Goal: Transaction & Acquisition: Download file/media

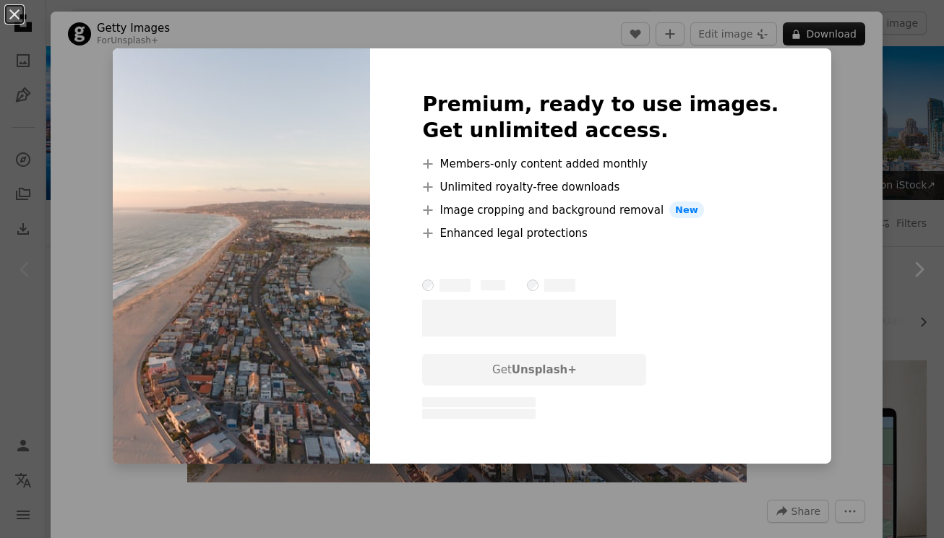
scroll to position [238, 0]
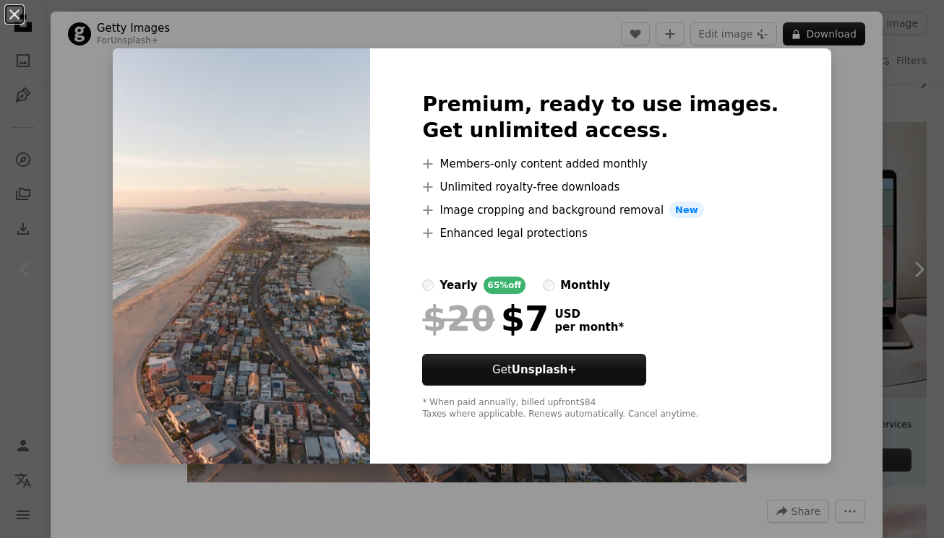
click at [851, 55] on div "An X shape Premium, ready to use images. Get unlimited access. A plus sign Memb…" at bounding box center [472, 269] width 944 height 538
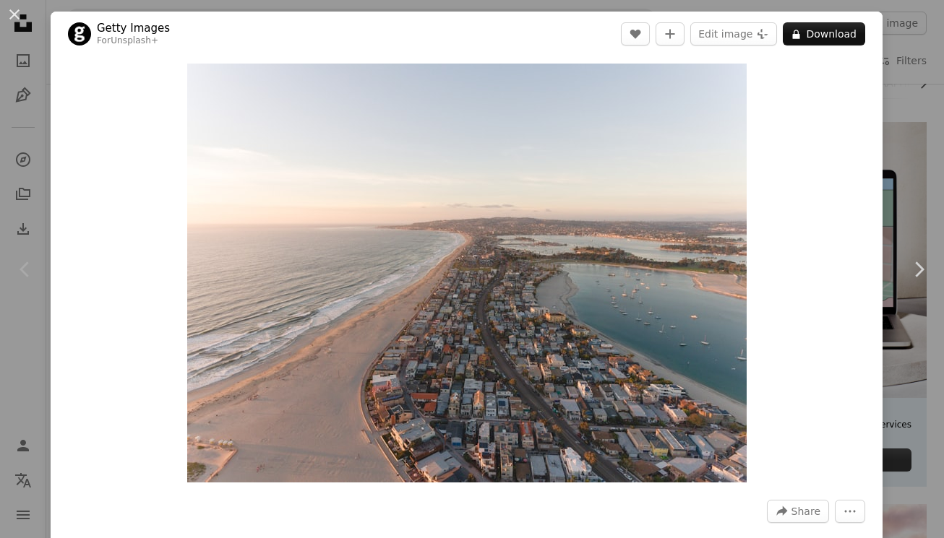
click at [908, 72] on div "An X shape Chevron left Chevron right Getty Images For Unsplash+ A heart A plus…" at bounding box center [472, 269] width 944 height 538
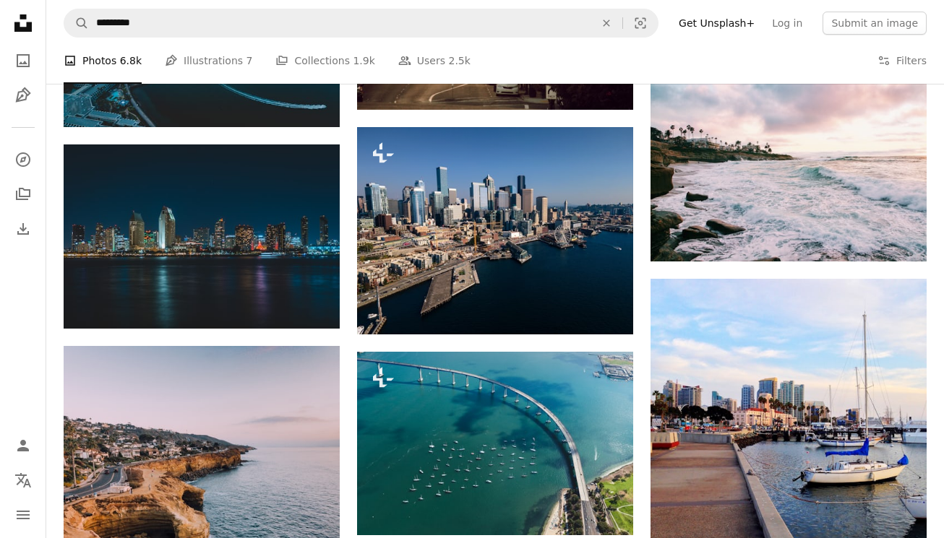
scroll to position [664, 0]
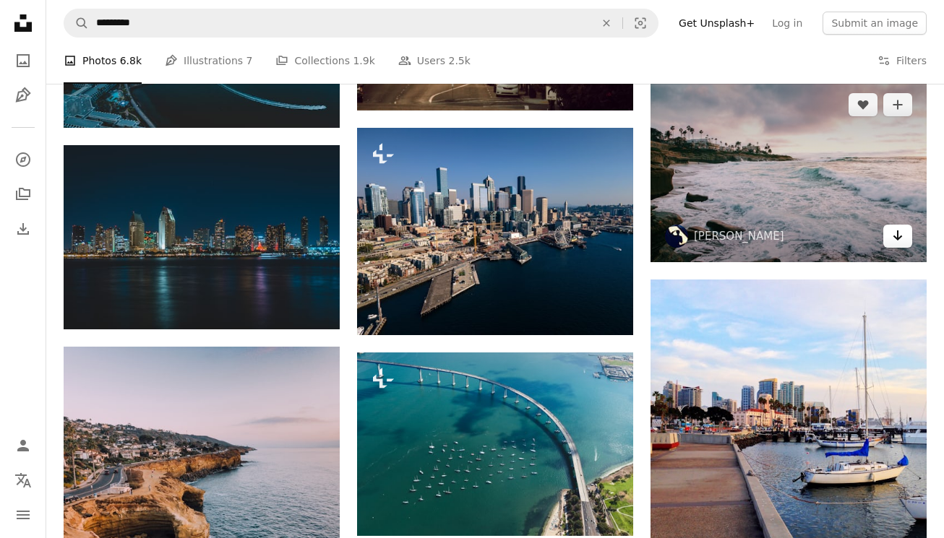
click at [900, 240] on icon "Arrow pointing down" at bounding box center [898, 235] width 12 height 17
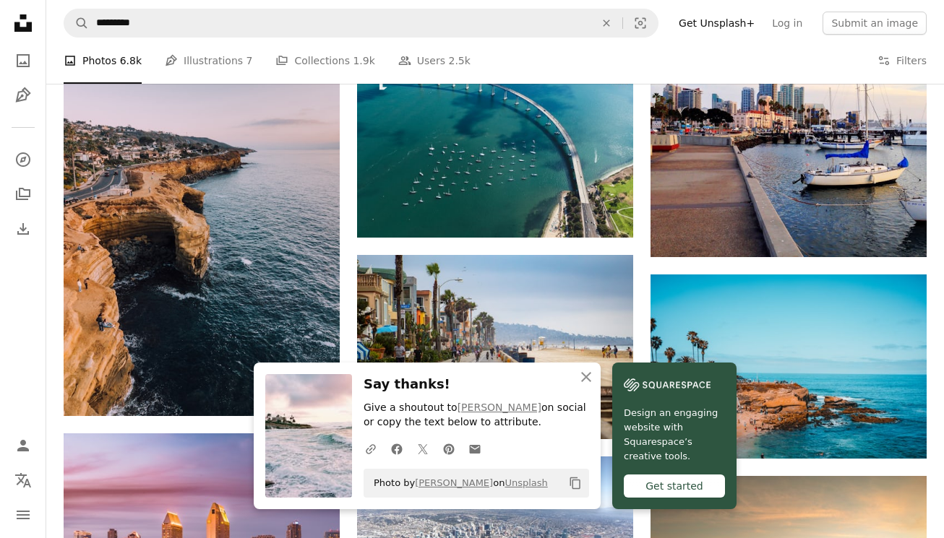
scroll to position [973, 0]
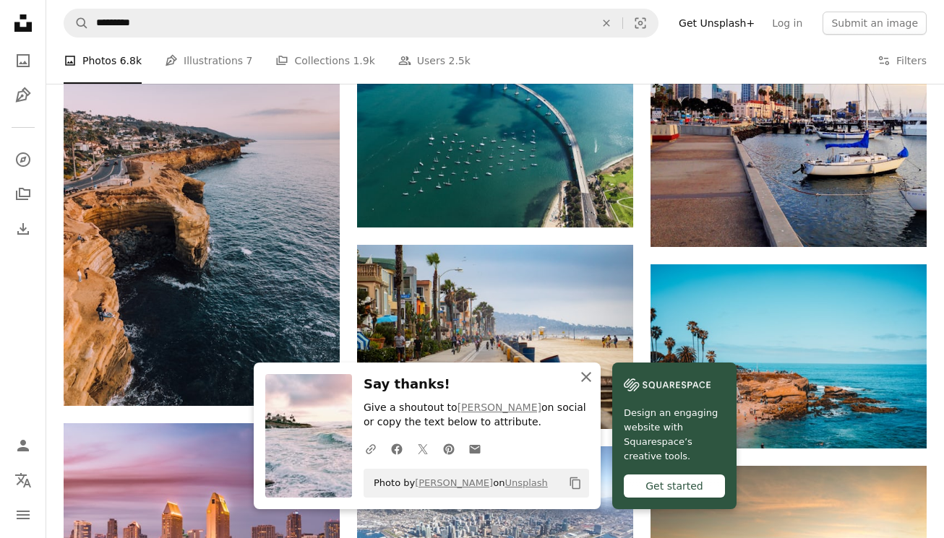
click at [594, 371] on icon "An X shape" at bounding box center [585, 377] width 17 height 17
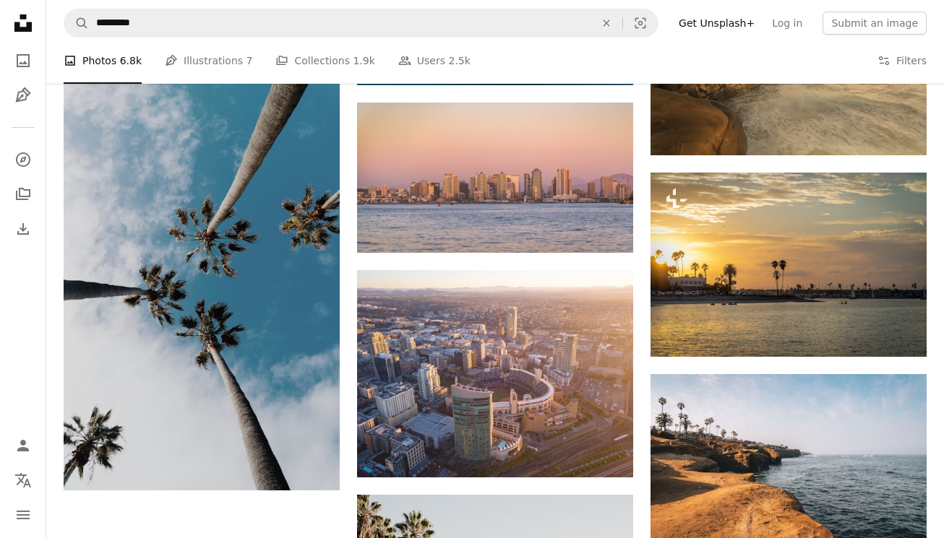
scroll to position [1492, 0]
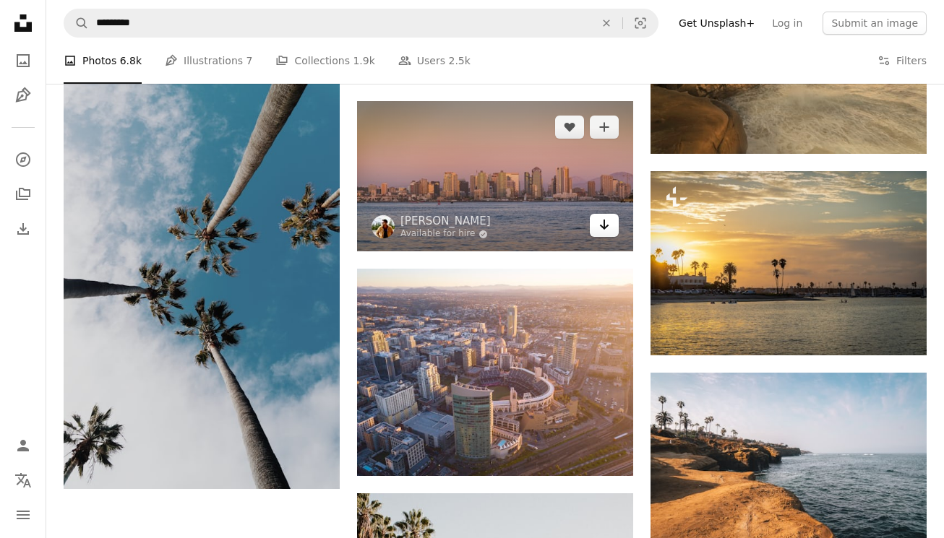
click at [613, 231] on link "Arrow pointing down" at bounding box center [604, 225] width 29 height 23
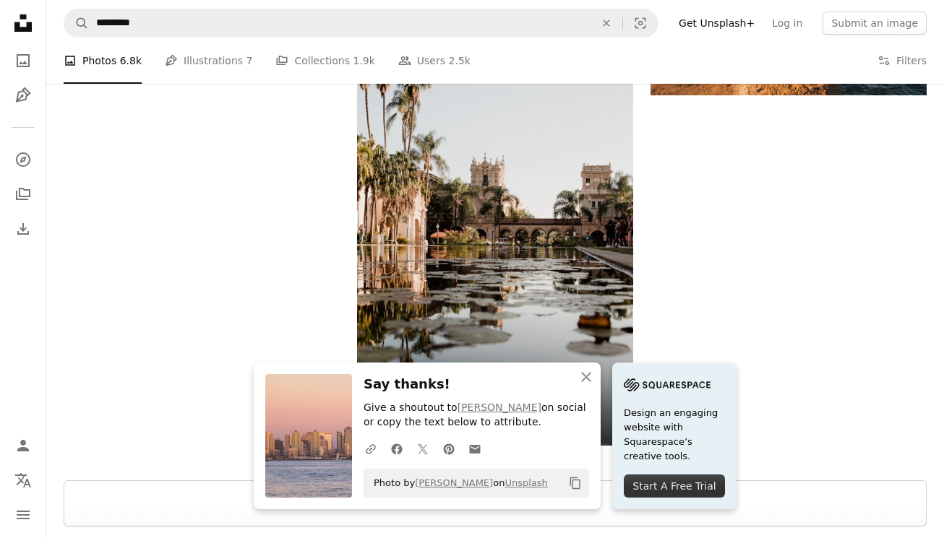
scroll to position [1959, 0]
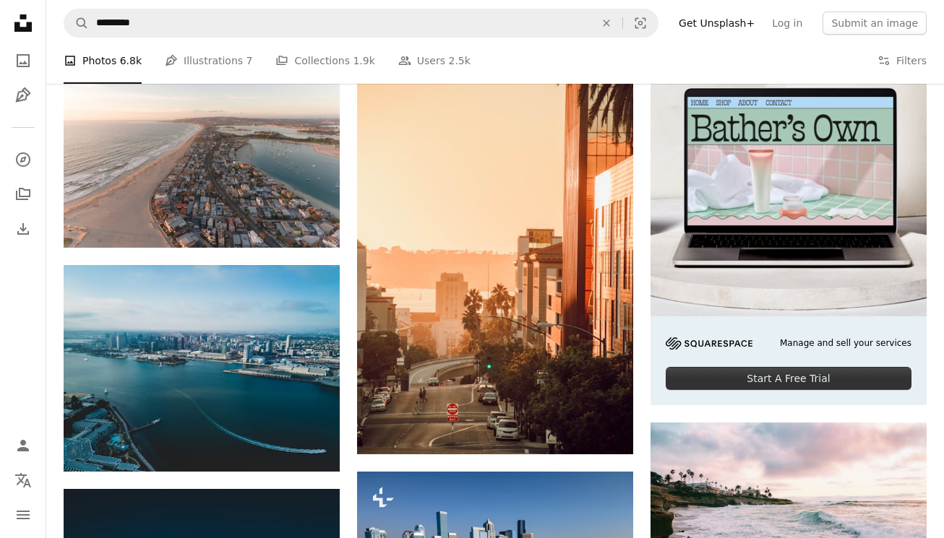
scroll to position [291, 0]
